Goal: Task Accomplishment & Management: Manage account settings

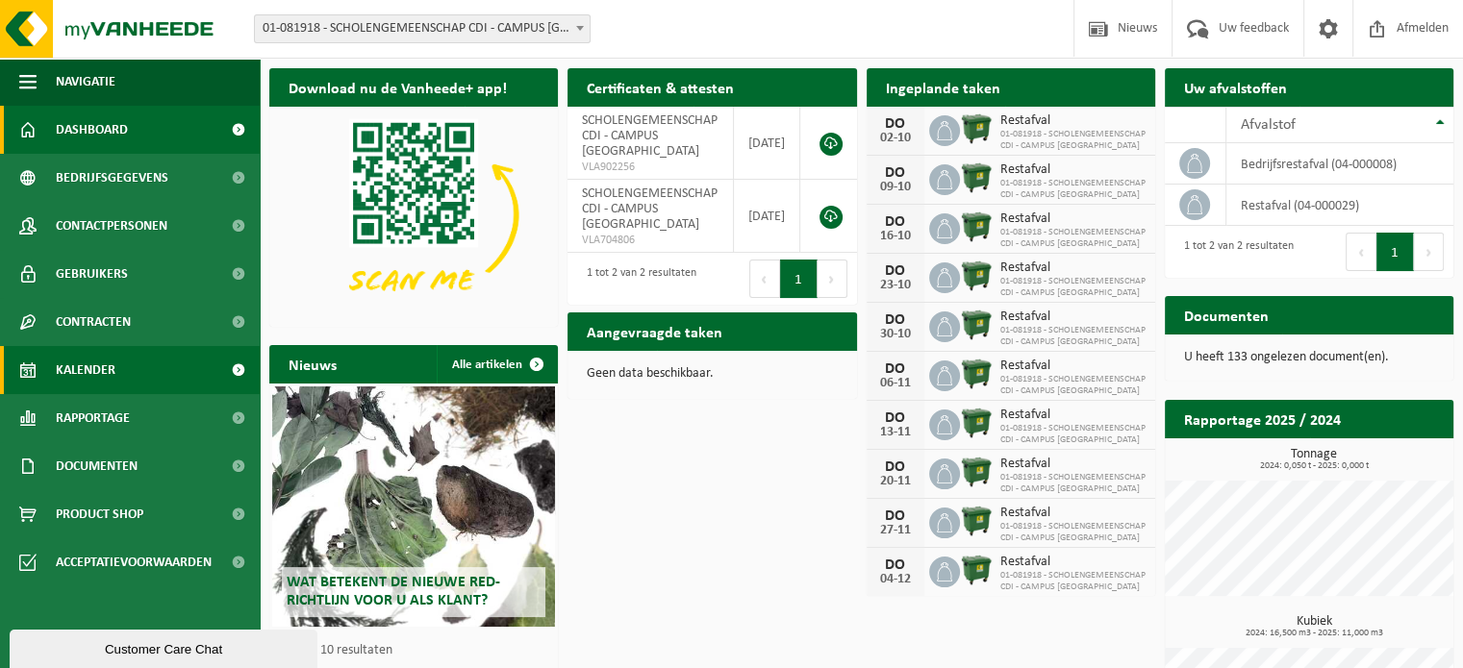
click at [236, 367] on span at bounding box center [237, 370] width 43 height 48
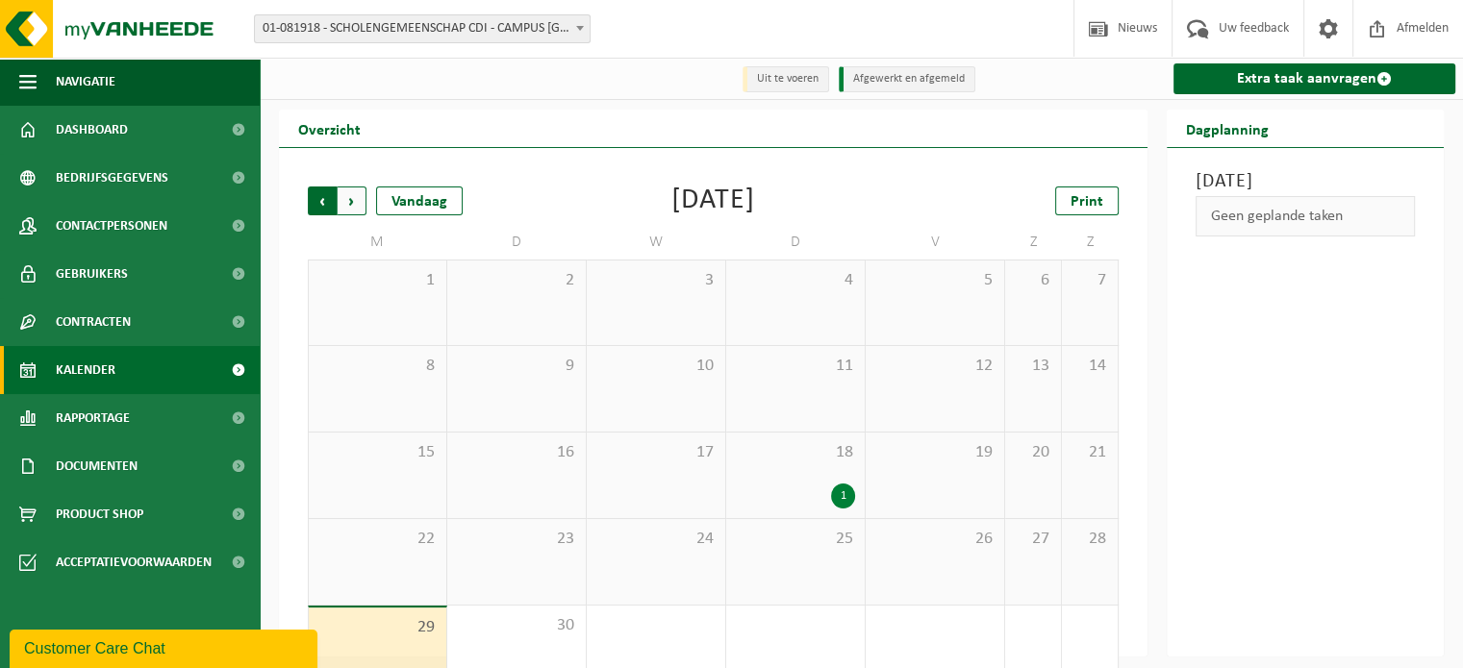
click at [352, 205] on span "Volgende" at bounding box center [352, 201] width 29 height 29
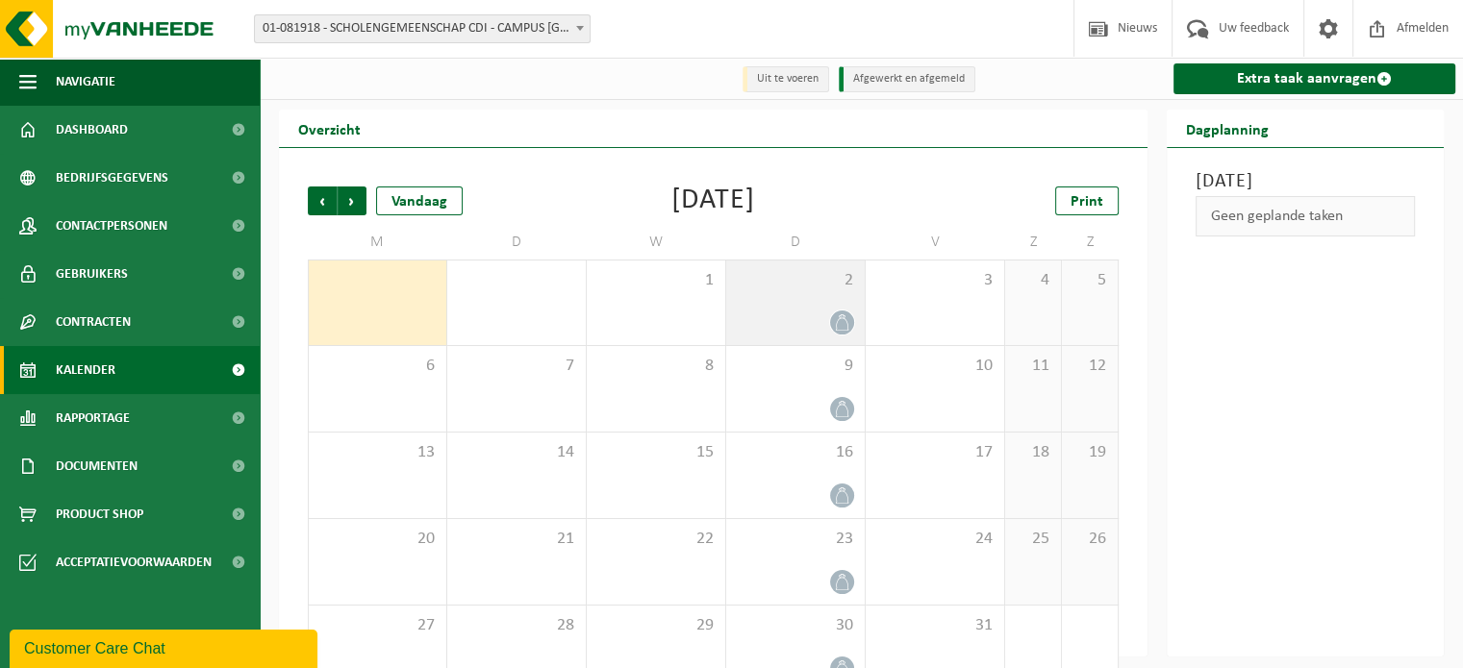
click at [838, 327] on icon at bounding box center [842, 322] width 16 height 16
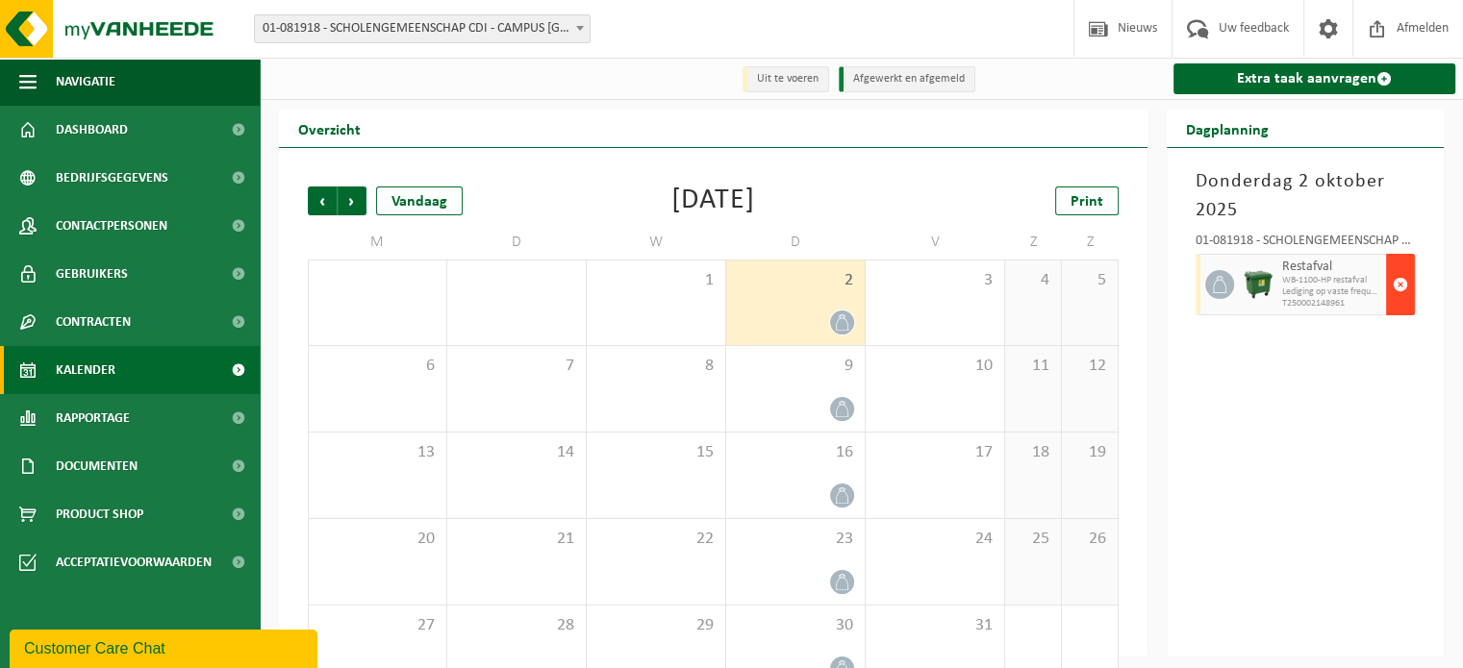
click at [1404, 284] on span "button" at bounding box center [1400, 284] width 15 height 38
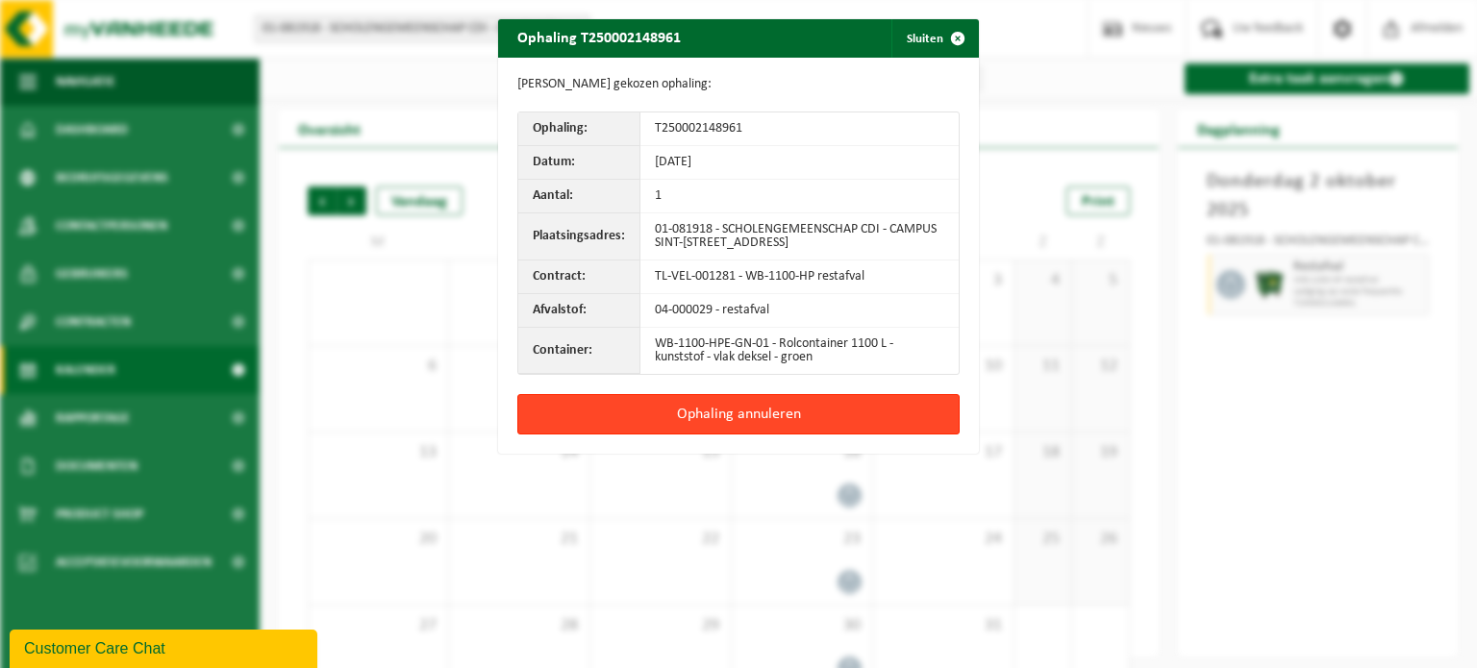
click at [830, 403] on button "Ophaling annuleren" at bounding box center [738, 414] width 442 height 40
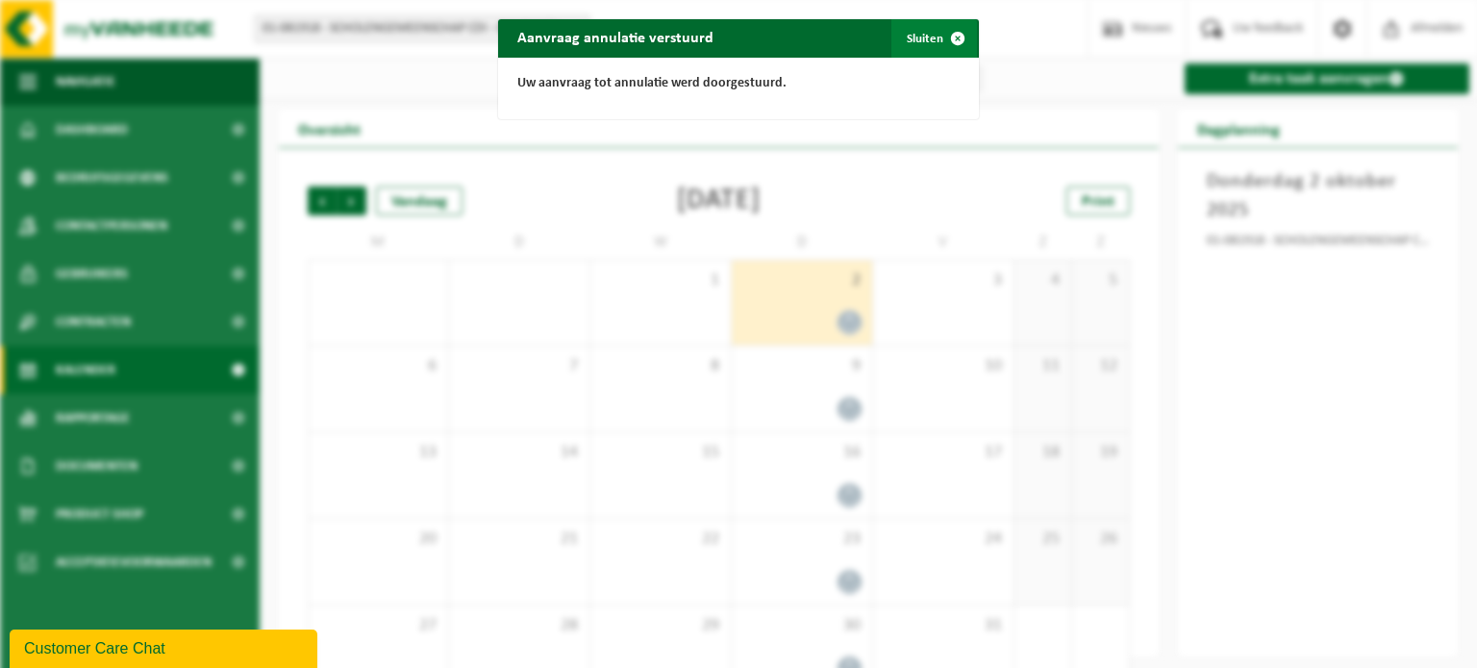
click at [925, 31] on button "Sluiten" at bounding box center [935, 38] width 86 height 38
